Goal: Transaction & Acquisition: Purchase product/service

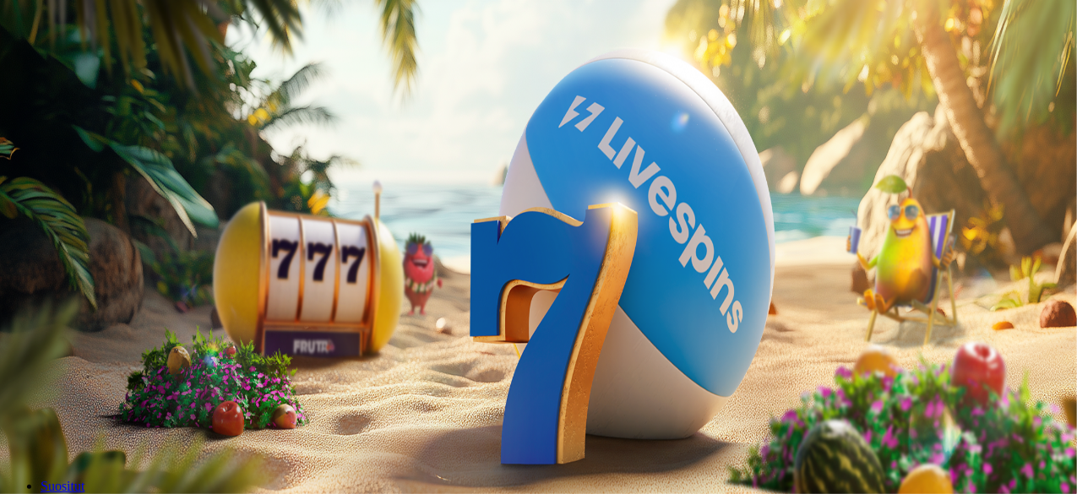
click at [52, 68] on span "Talletus" at bounding box center [33, 61] width 38 height 13
click at [115, 431] on span "TALLETA JA PELAA" at bounding box center [64, 437] width 101 height 13
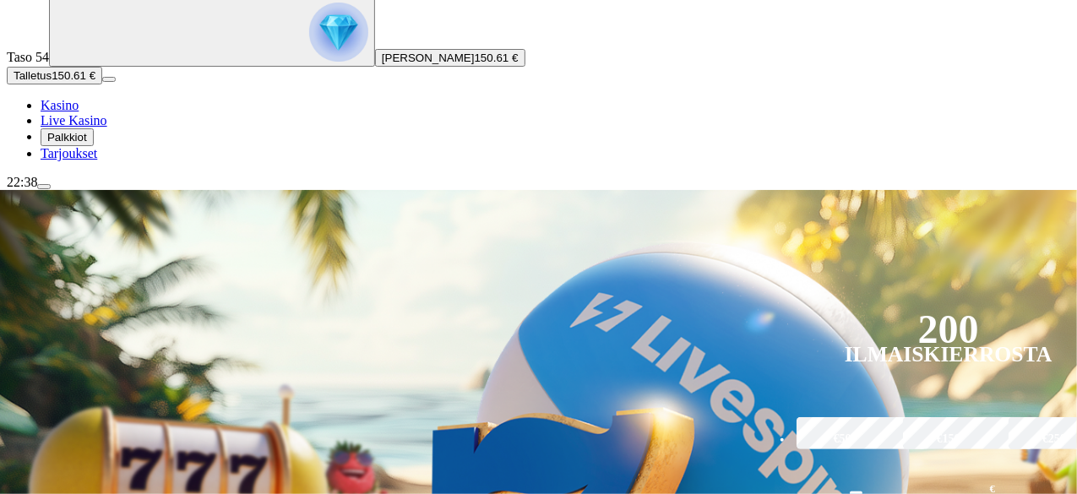
scroll to position [137, 0]
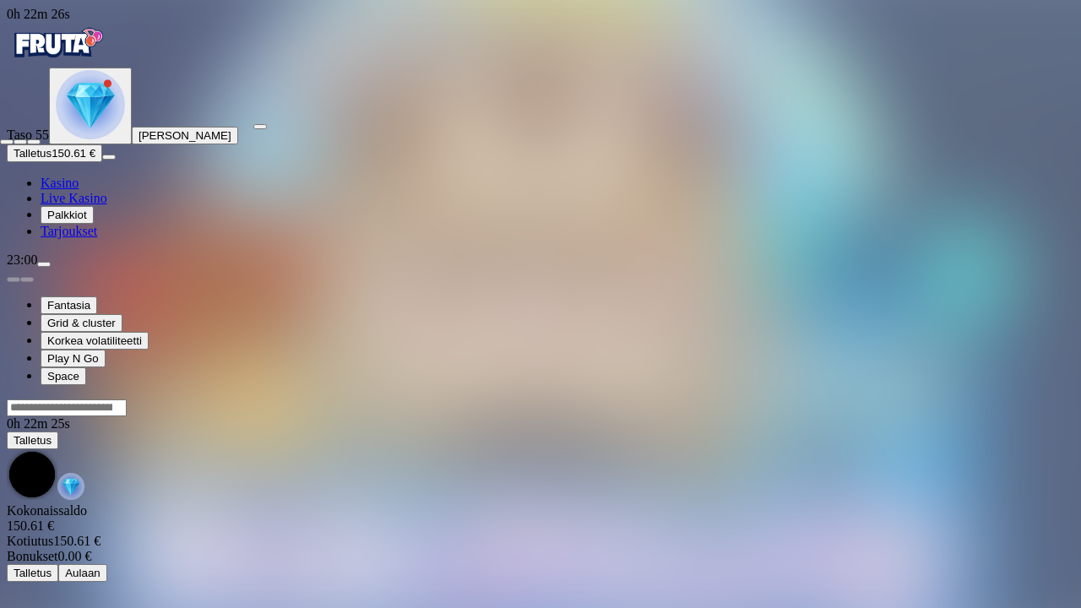
click at [34, 142] on span "fullscreen-exit icon" at bounding box center [34, 142] width 0 height 0
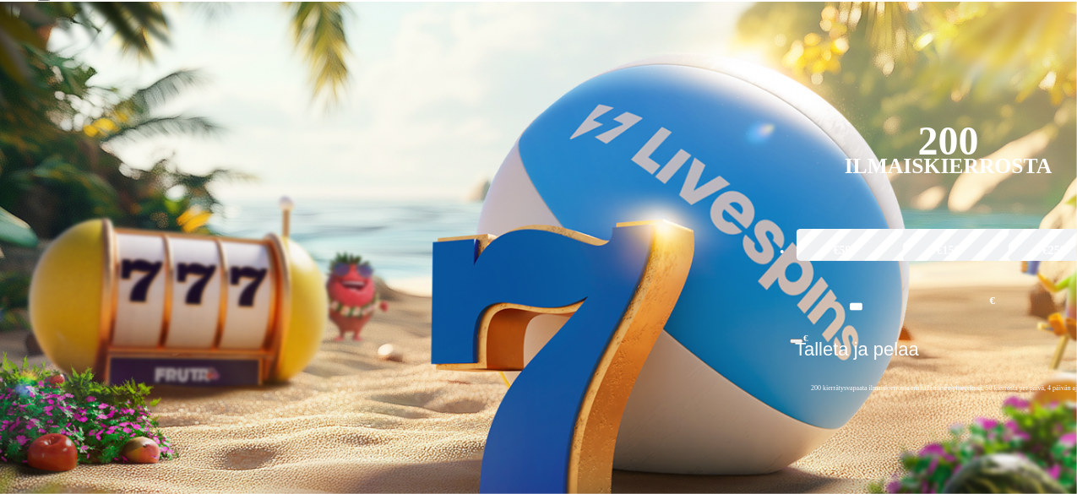
scroll to position [267, 0]
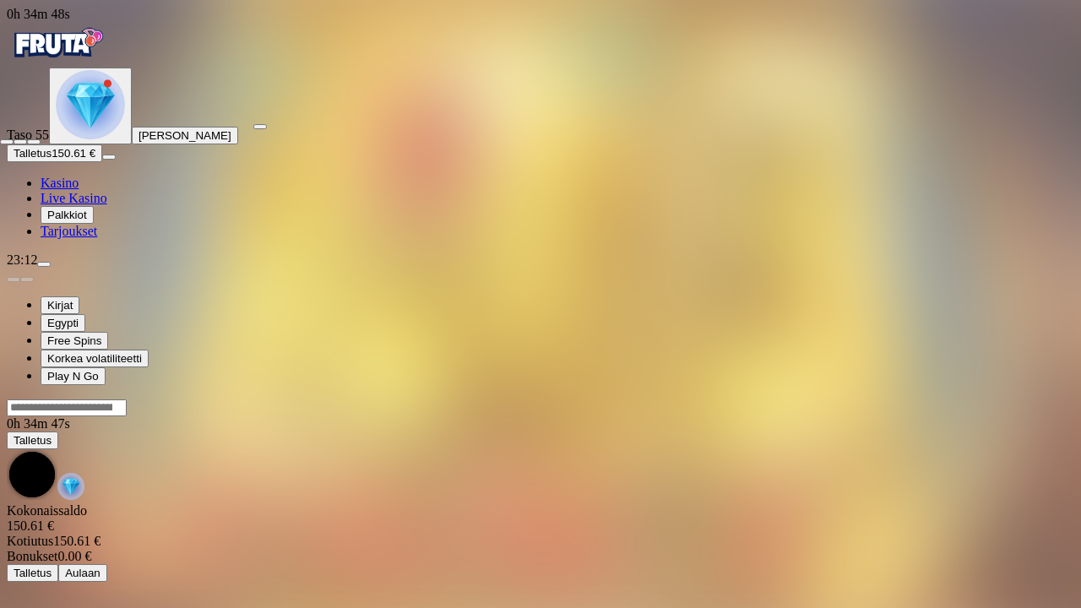
click at [34, 142] on span "fullscreen-exit icon" at bounding box center [34, 142] width 0 height 0
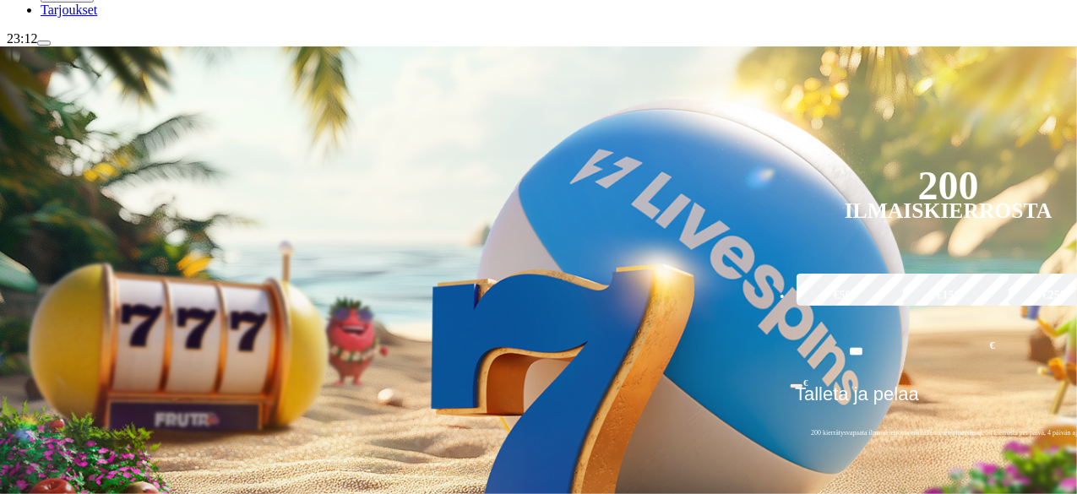
scroll to position [223, 0]
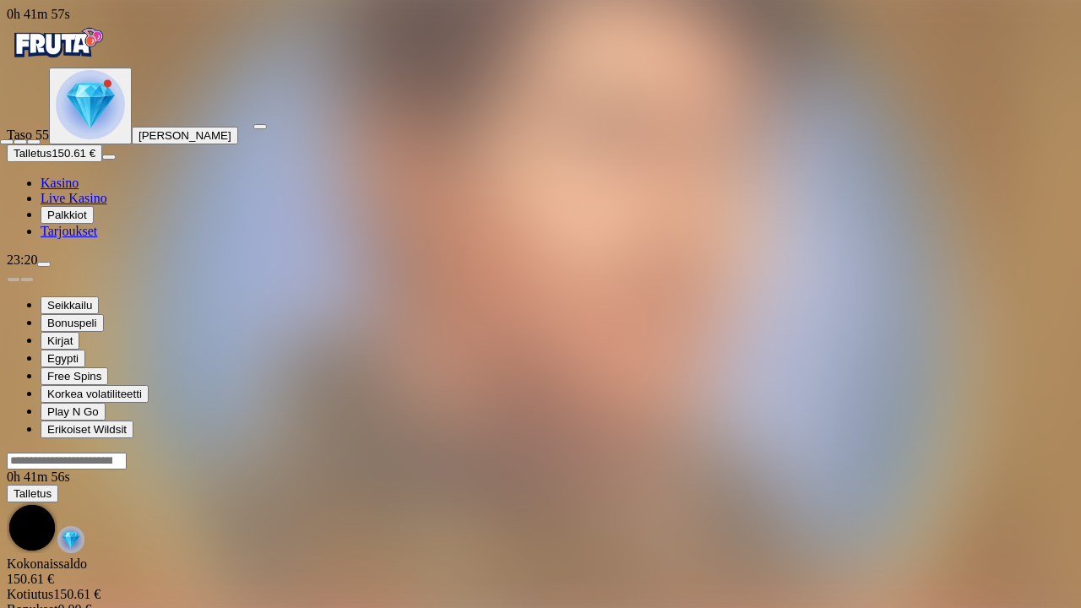
click at [34, 142] on span "fullscreen-exit icon" at bounding box center [34, 142] width 0 height 0
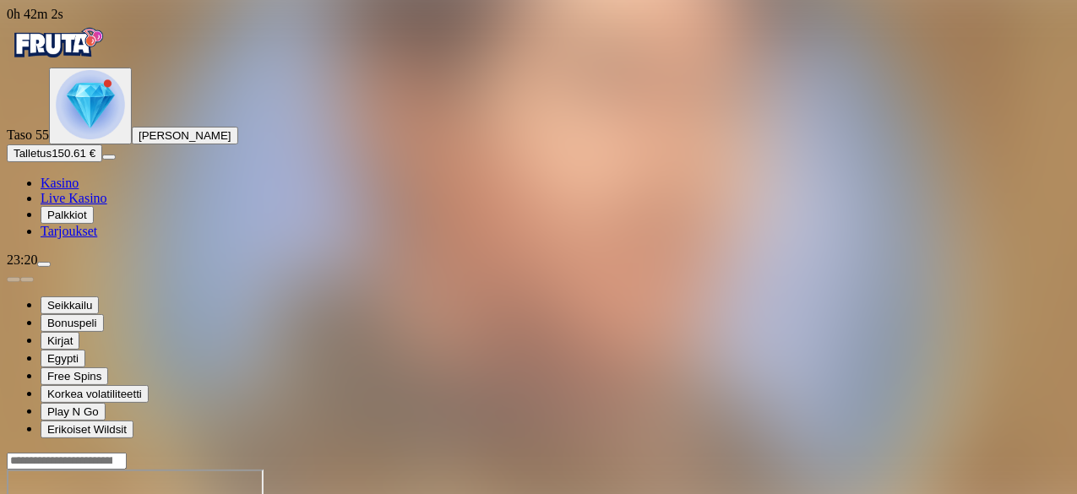
click at [102, 162] on button "Talletus 150.61 €" at bounding box center [54, 153] width 95 height 18
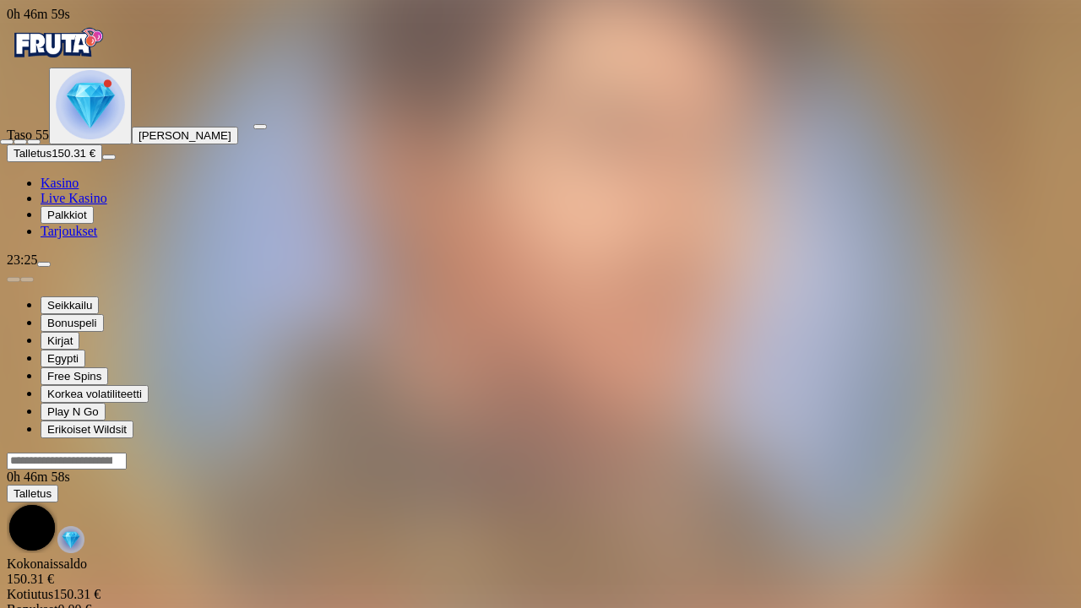
click at [34, 142] on span "fullscreen-exit icon" at bounding box center [34, 142] width 0 height 0
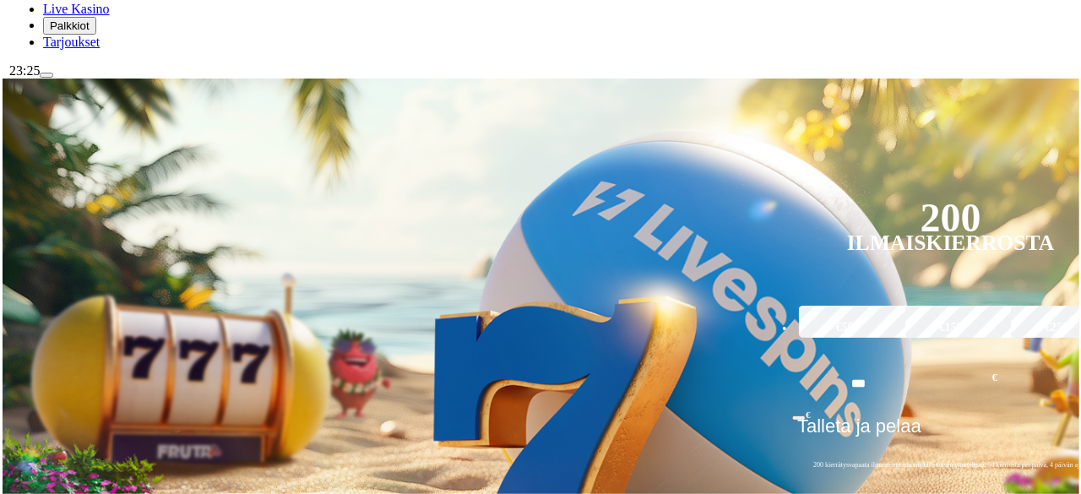
scroll to position [191, 0]
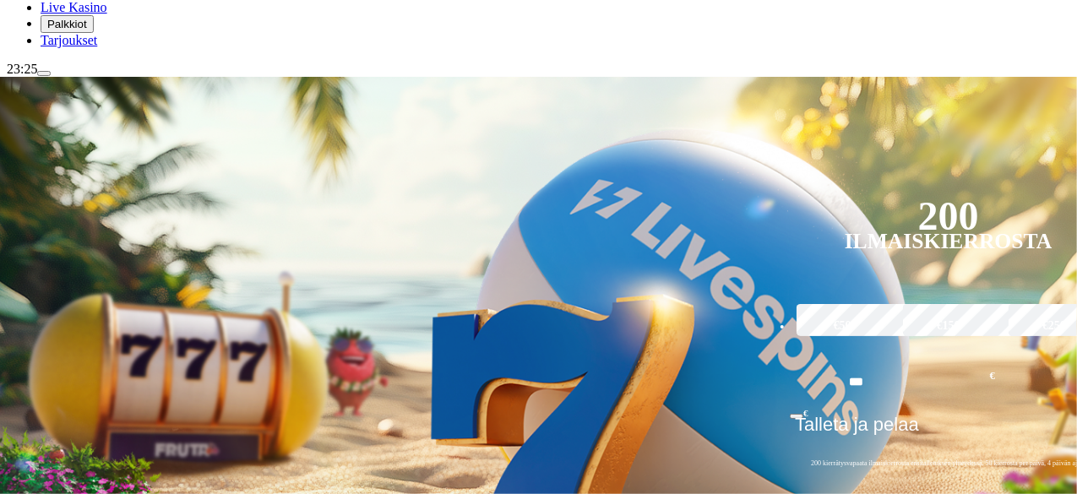
click at [44, 73] on span "menu icon" at bounding box center [44, 73] width 0 height 0
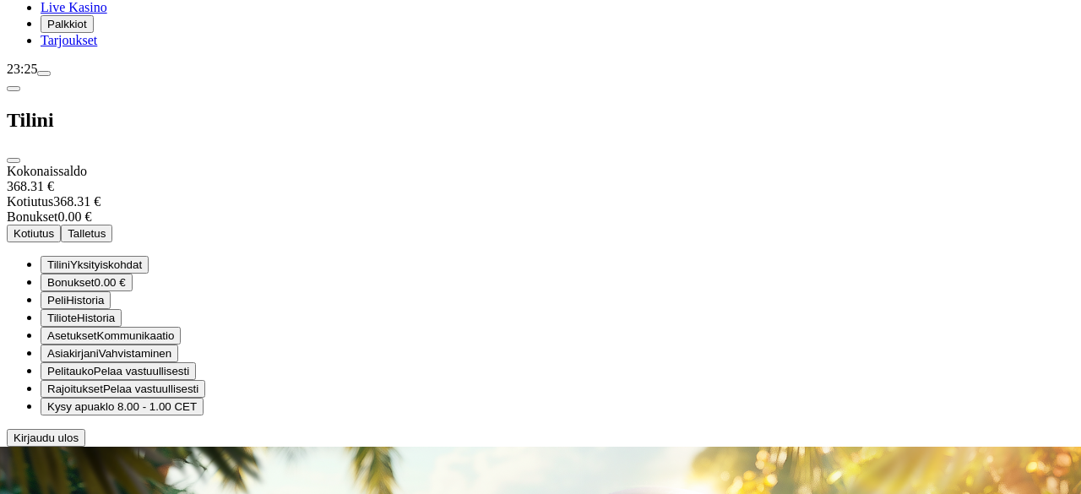
click at [61, 225] on button "Kotiutus" at bounding box center [34, 234] width 54 height 18
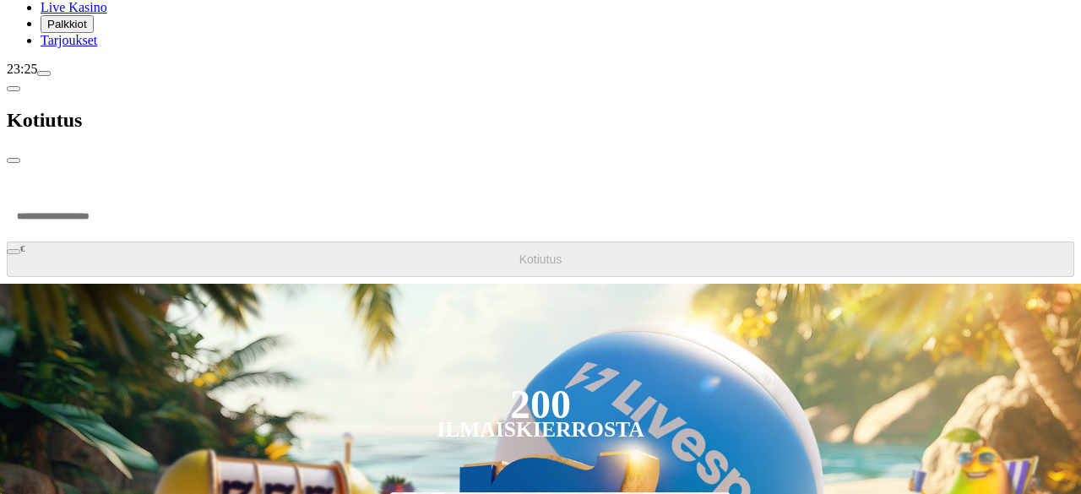
click at [121, 191] on input "number" at bounding box center [64, 216] width 114 height 51
type input "***"
click at [314, 241] on button "Kotiutus" at bounding box center [540, 258] width 1067 height 35
click at [14, 160] on span "close icon" at bounding box center [14, 160] width 0 height 0
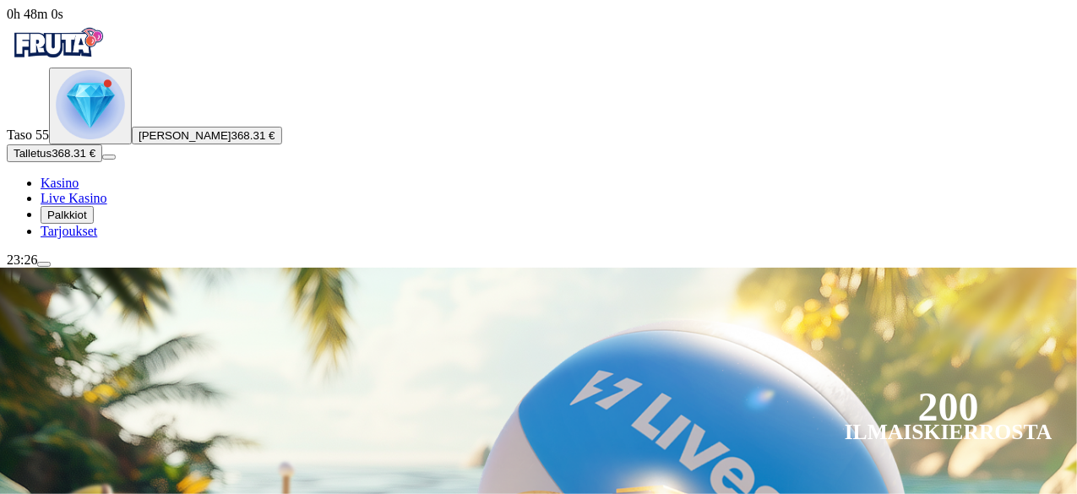
click at [95, 139] on img "Primary" at bounding box center [90, 104] width 69 height 69
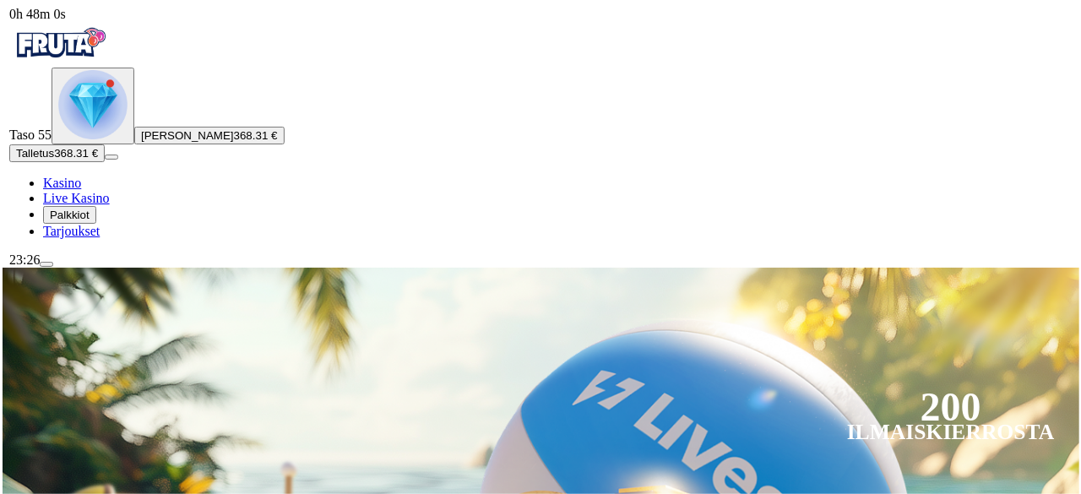
scroll to position [907, 0]
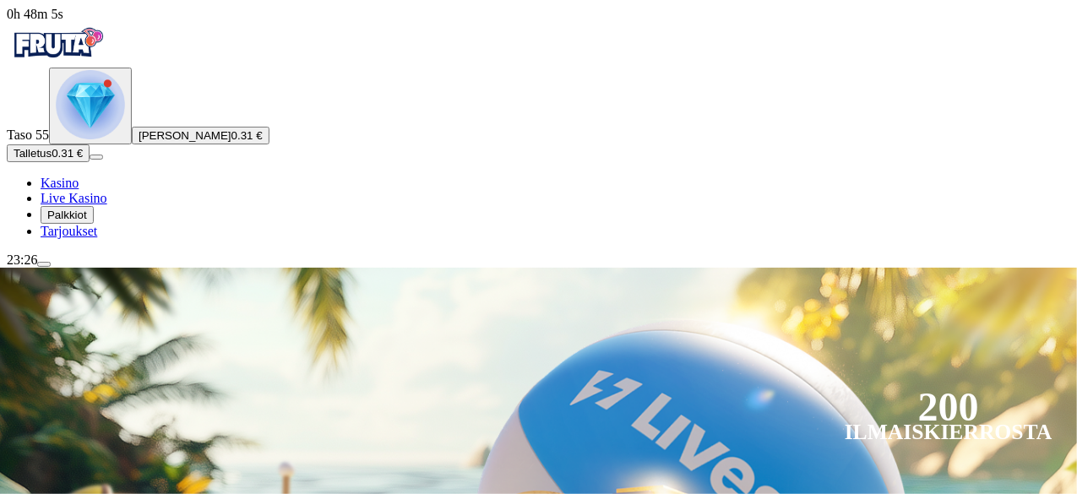
click at [104, 139] on img "Primary" at bounding box center [90, 104] width 69 height 69
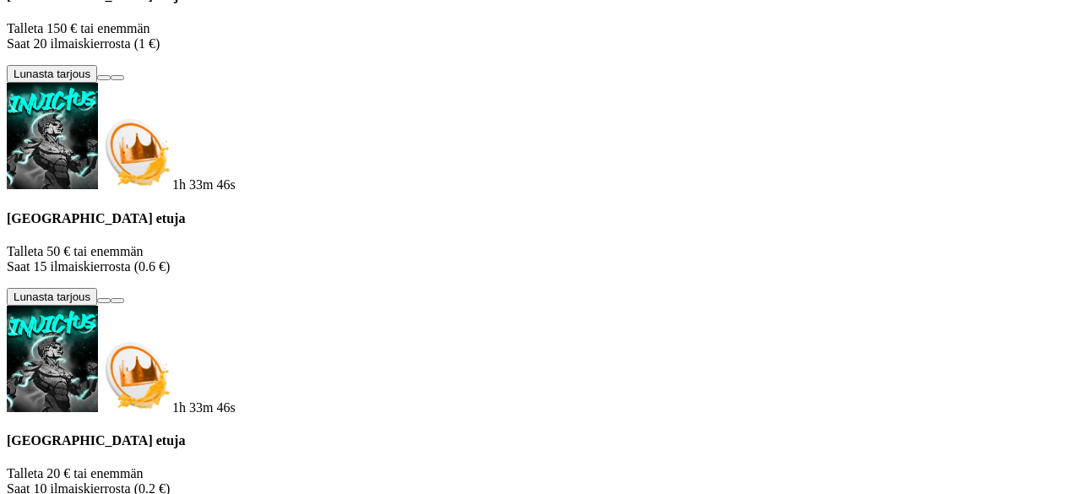
scroll to position [875, 0]
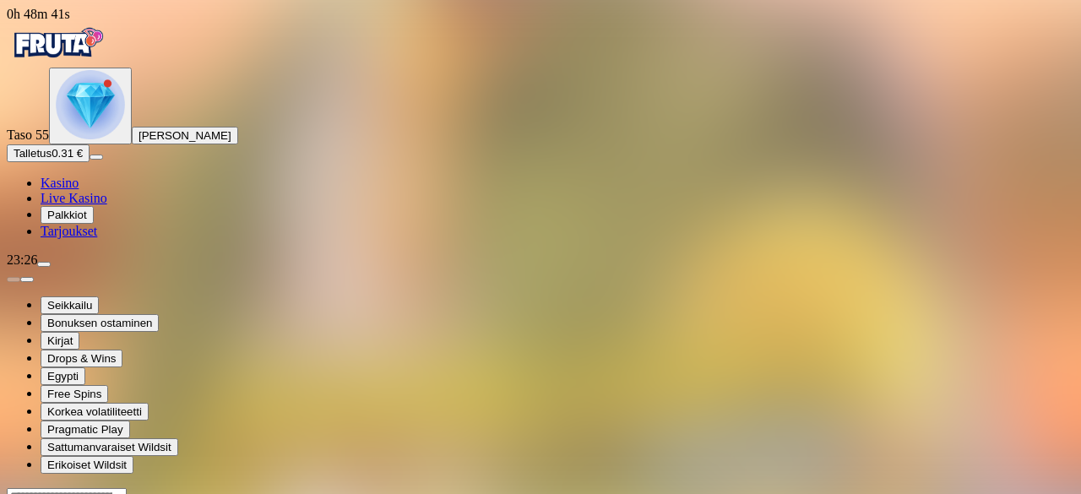
click at [93, 139] on img "Primary" at bounding box center [90, 104] width 69 height 69
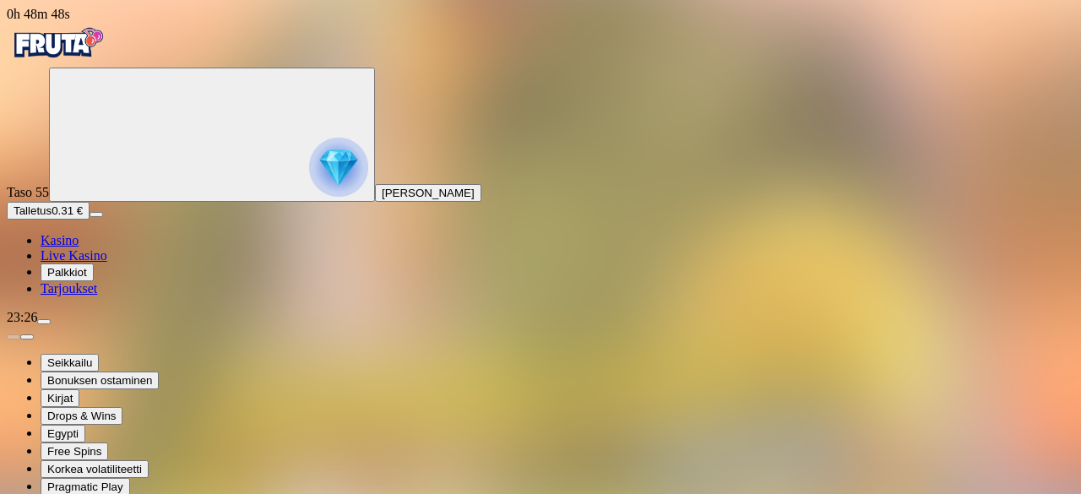
click at [79, 247] on span "Kasino" at bounding box center [60, 240] width 38 height 14
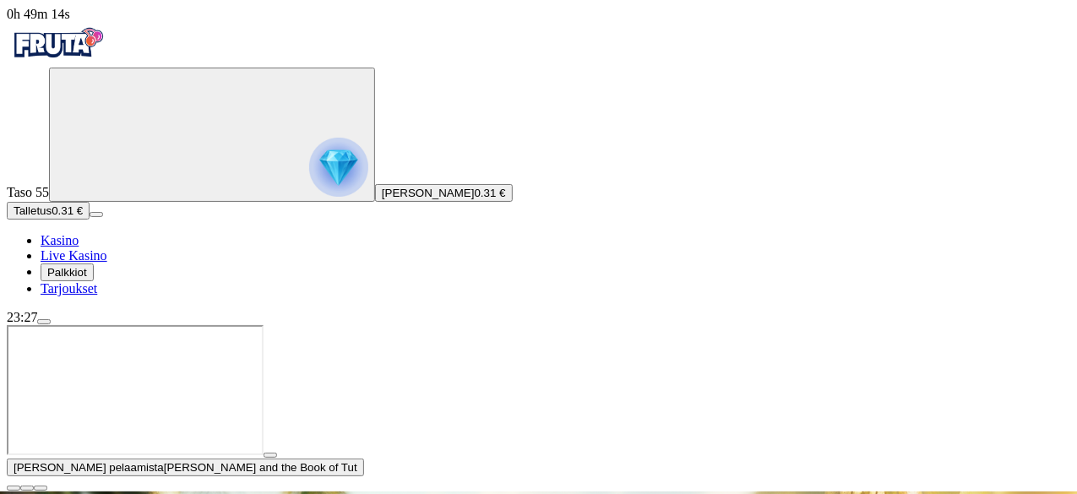
click at [14, 488] on span "close icon" at bounding box center [14, 488] width 0 height 0
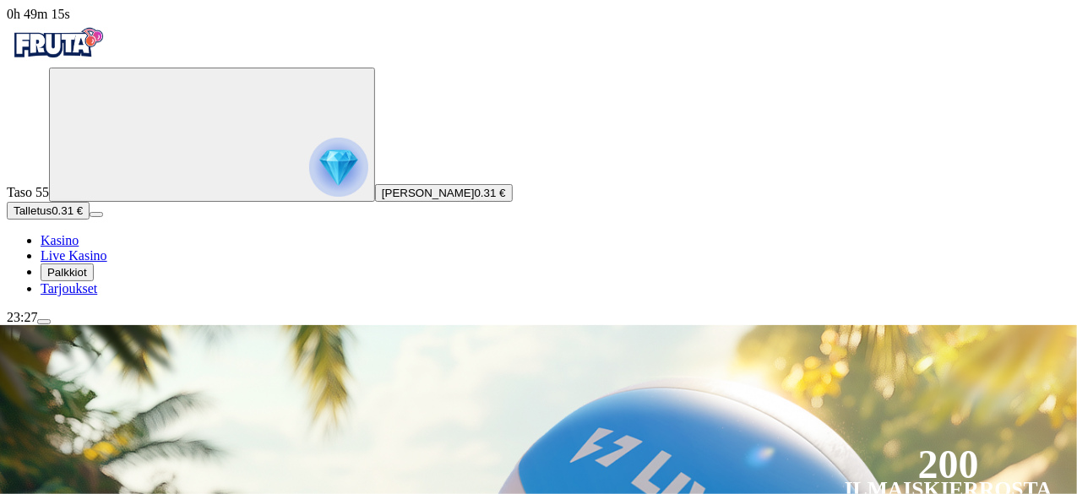
click at [309, 182] on img "Primary" at bounding box center [338, 167] width 59 height 59
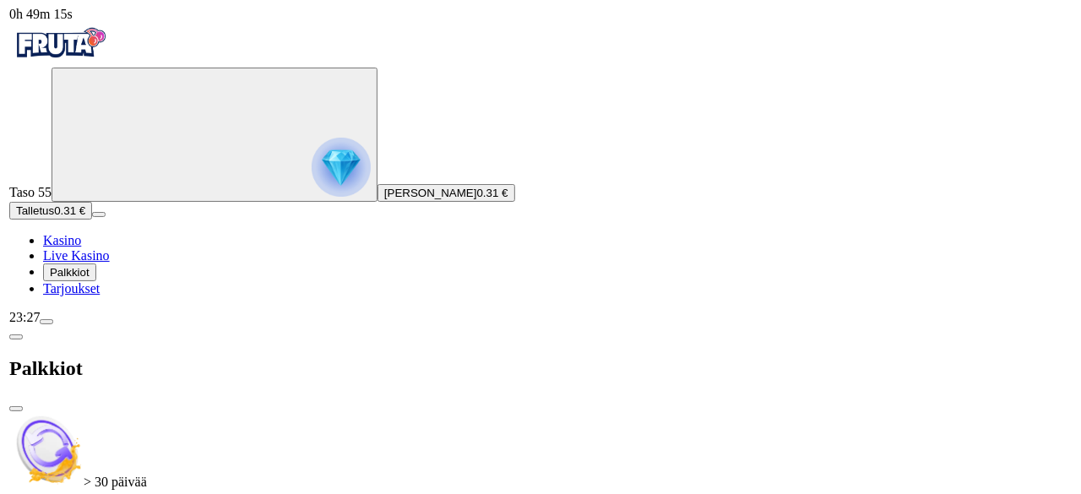
scroll to position [907, 0]
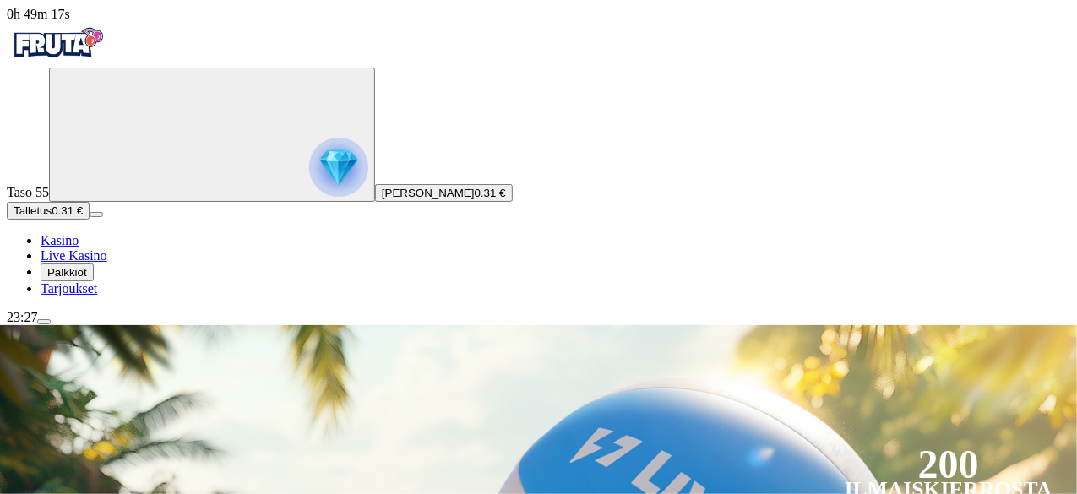
click at [309, 176] on img "Primary" at bounding box center [338, 167] width 59 height 59
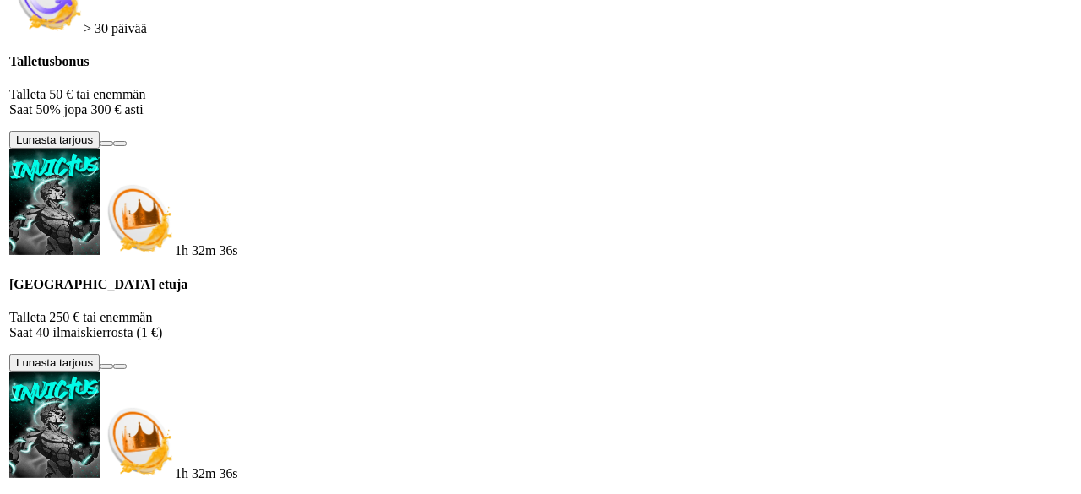
scroll to position [907, 0]
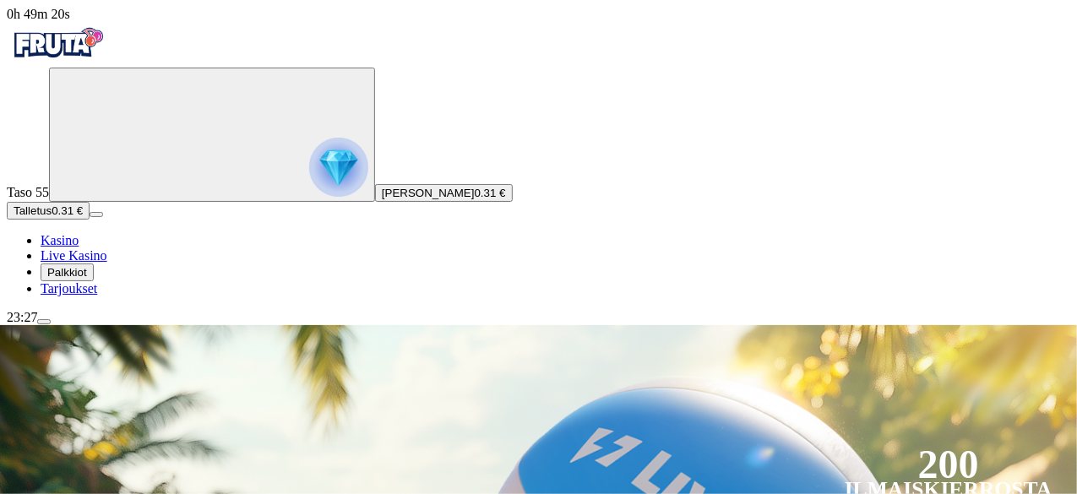
click at [44, 322] on span "menu icon" at bounding box center [44, 322] width 0 height 0
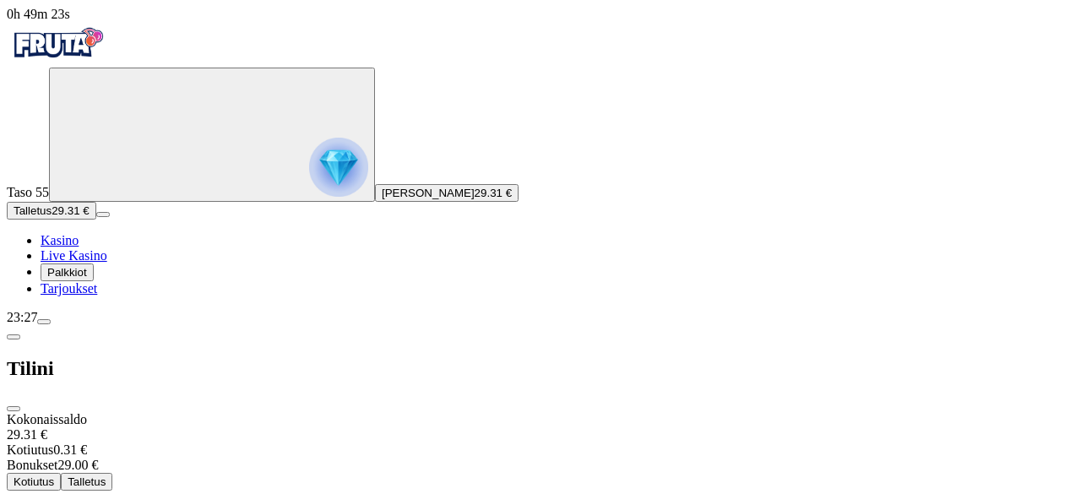
click at [14, 409] on span "close icon" at bounding box center [14, 409] width 0 height 0
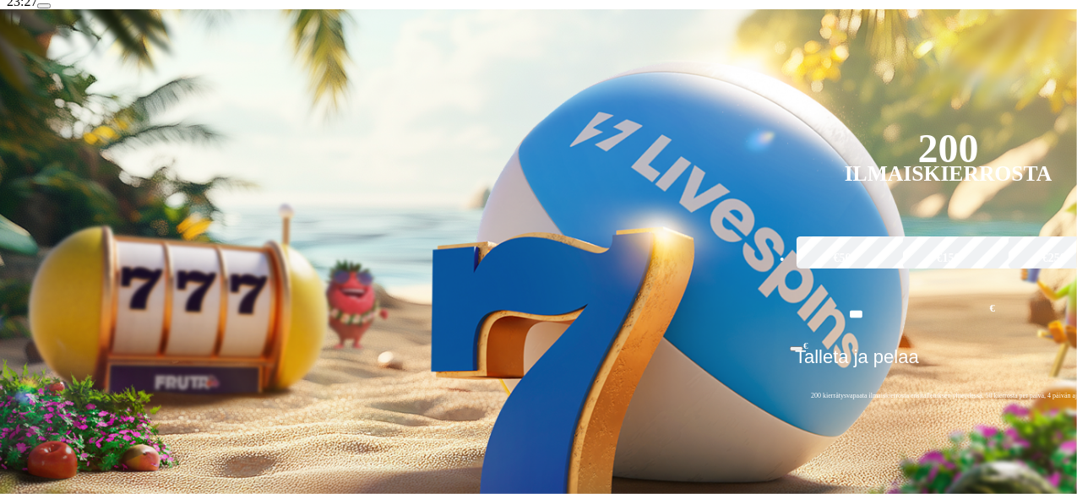
scroll to position [317, 0]
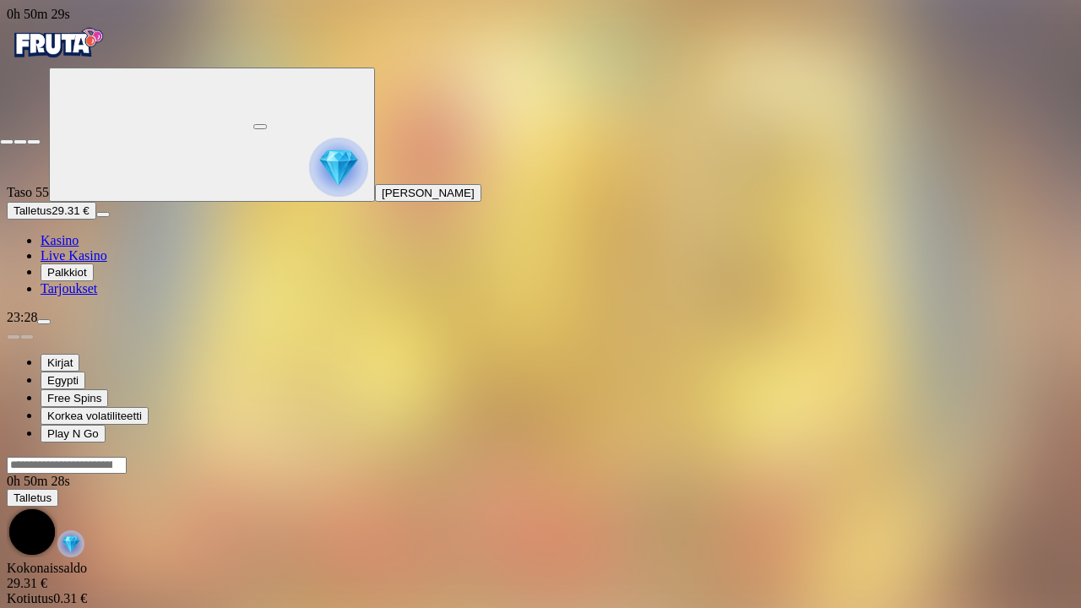
click at [34, 142] on span "fullscreen-exit icon" at bounding box center [34, 142] width 0 height 0
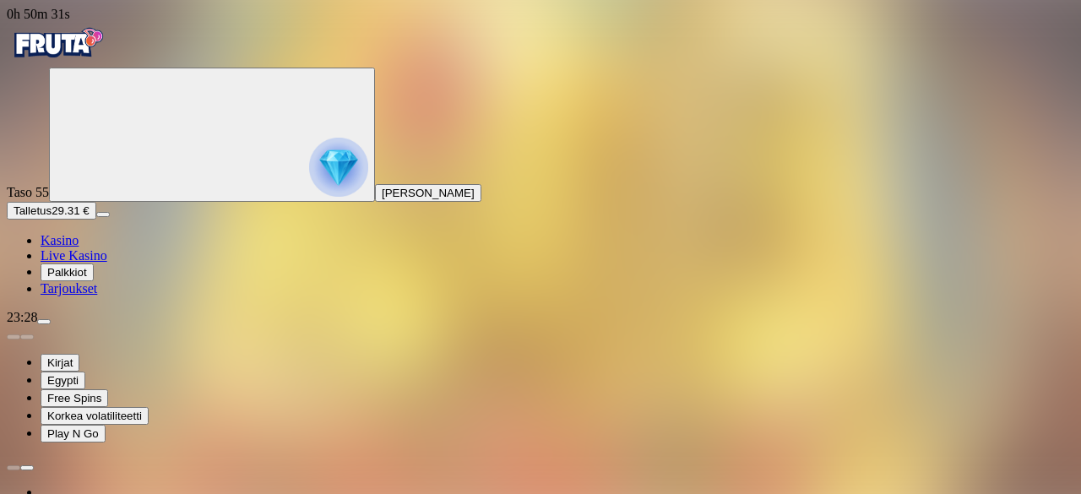
click at [44, 322] on span "menu icon" at bounding box center [44, 322] width 0 height 0
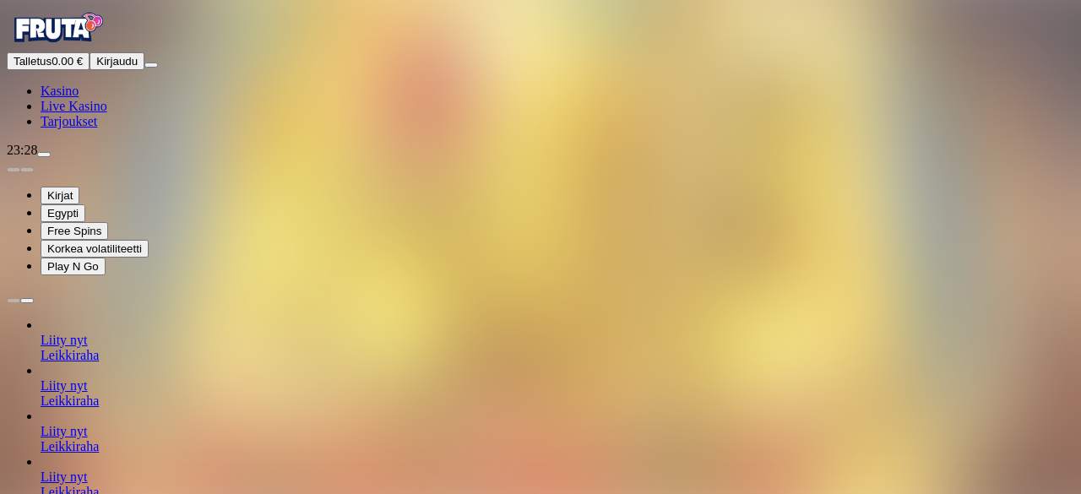
scroll to position [120, 0]
